Goal: Navigation & Orientation: Find specific page/section

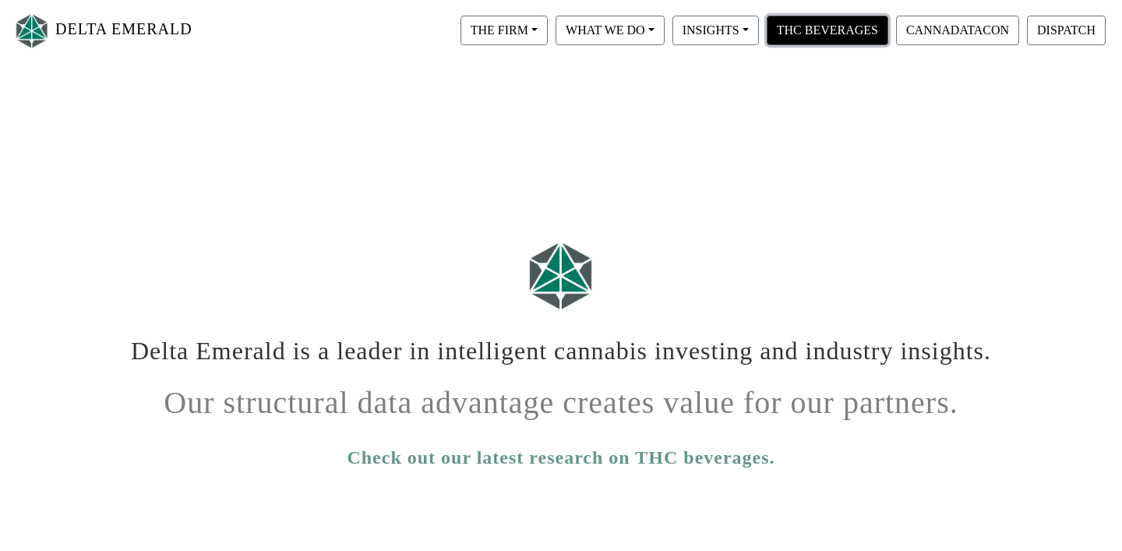
click at [799, 26] on button "THC BEVERAGES" at bounding box center [828, 31] width 122 height 30
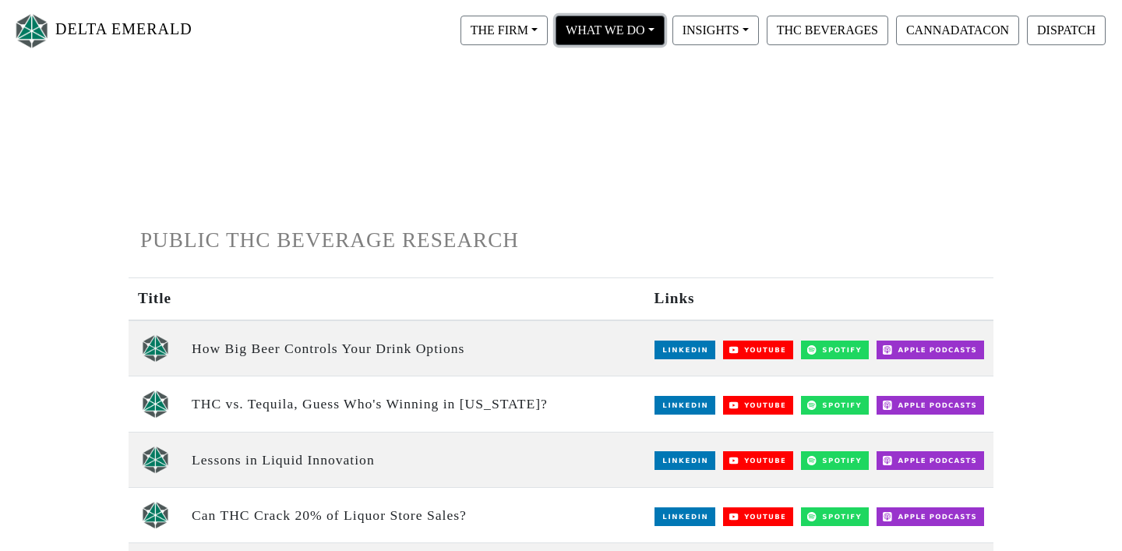
click at [599, 34] on button "WHAT WE DO" at bounding box center [610, 31] width 109 height 30
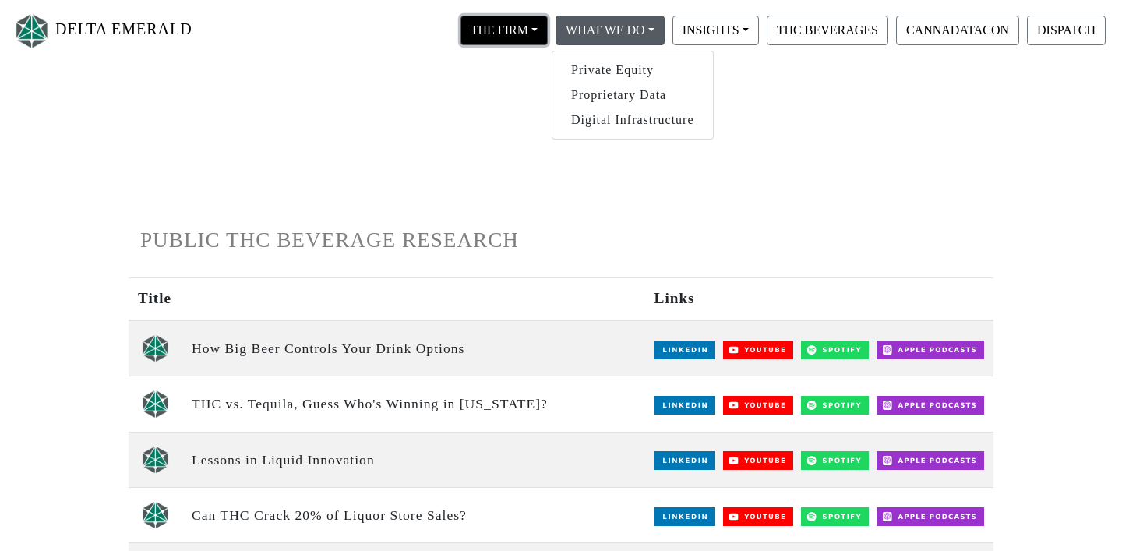
click at [515, 25] on button "THE FIRM" at bounding box center [504, 31] width 87 height 30
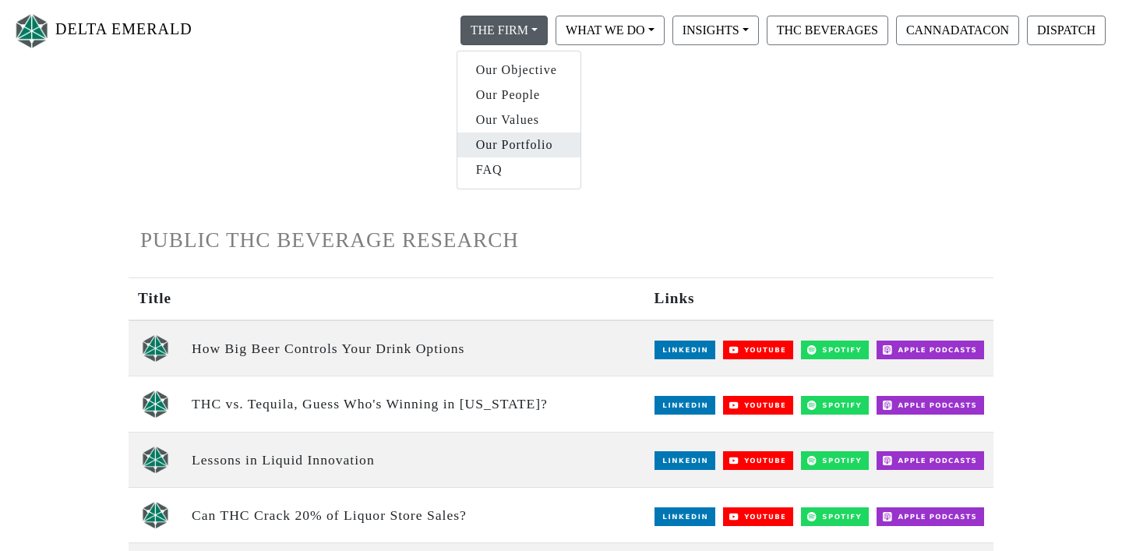
click at [523, 141] on link "Our Portfolio" at bounding box center [518, 144] width 123 height 25
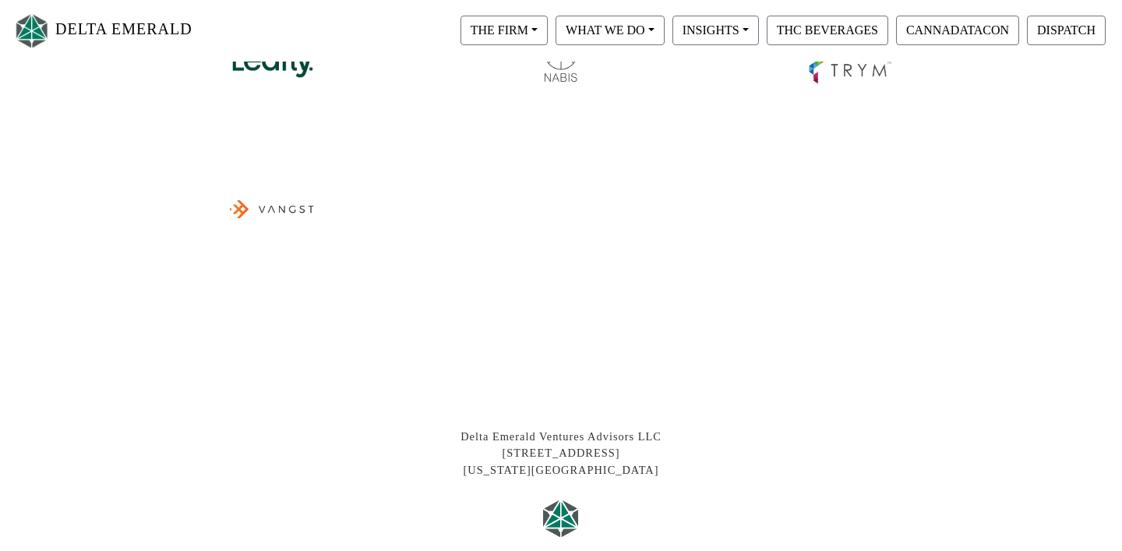
scroll to position [856, 0]
